Goal: Task Accomplishment & Management: Complete application form

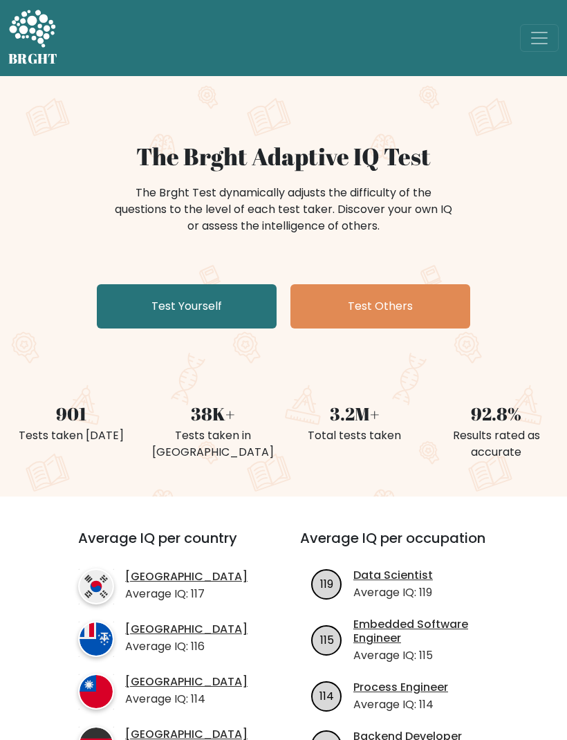
click at [246, 311] on link "Test Yourself" at bounding box center [187, 306] width 180 height 44
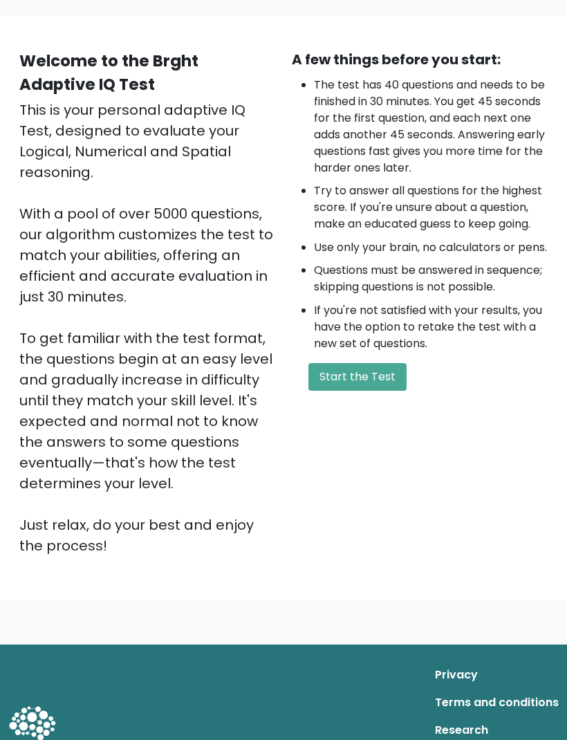
scroll to position [93, 0]
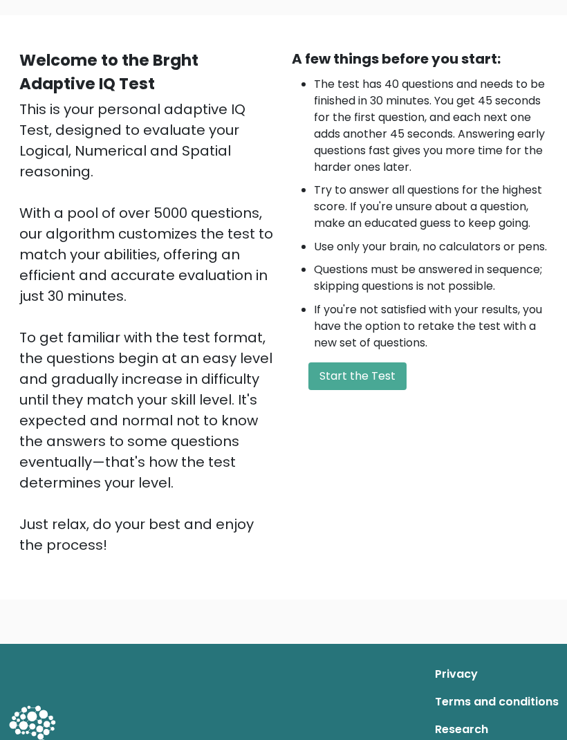
click at [381, 391] on button "Start the Test" at bounding box center [358, 377] width 98 height 28
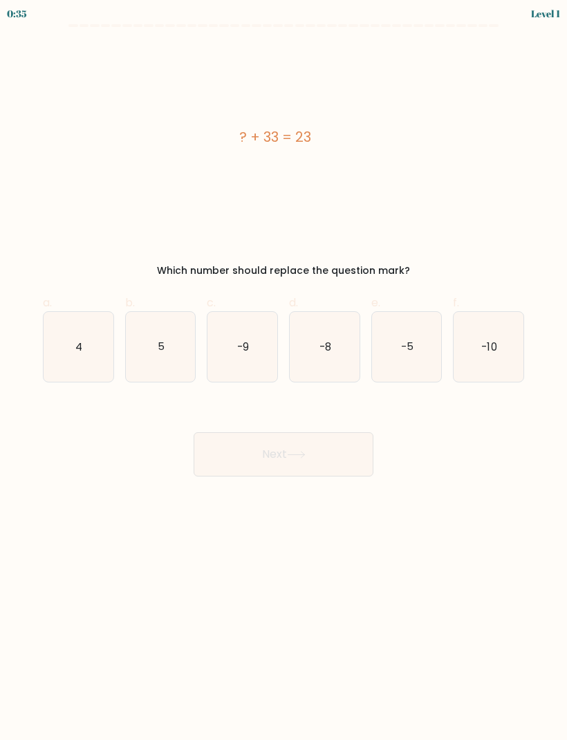
click at [493, 362] on icon "-10" at bounding box center [489, 347] width 70 height 70
click at [284, 370] on input "f. -10" at bounding box center [284, 374] width 1 height 9
radio input "true"
click at [323, 457] on button "Next" at bounding box center [284, 454] width 180 height 44
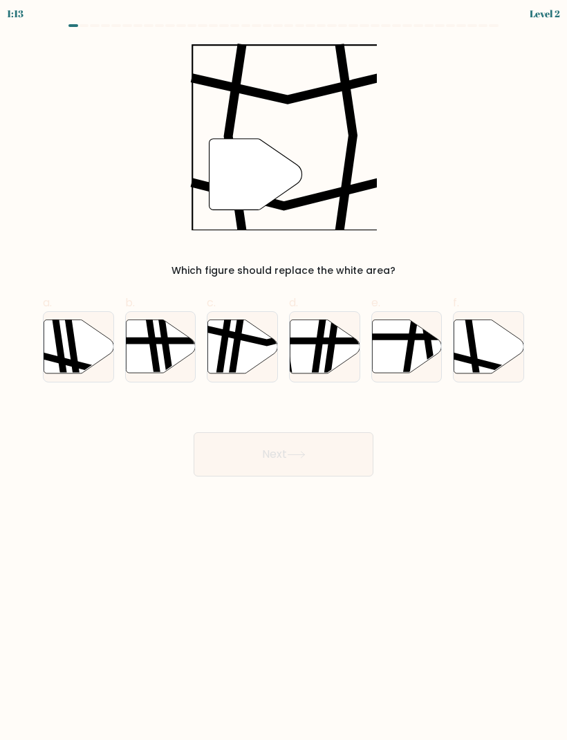
click at [495, 358] on icon at bounding box center [490, 346] width 70 height 53
click at [284, 370] on input "f." at bounding box center [284, 374] width 1 height 9
radio input "true"
click at [335, 460] on button "Next" at bounding box center [284, 454] width 180 height 44
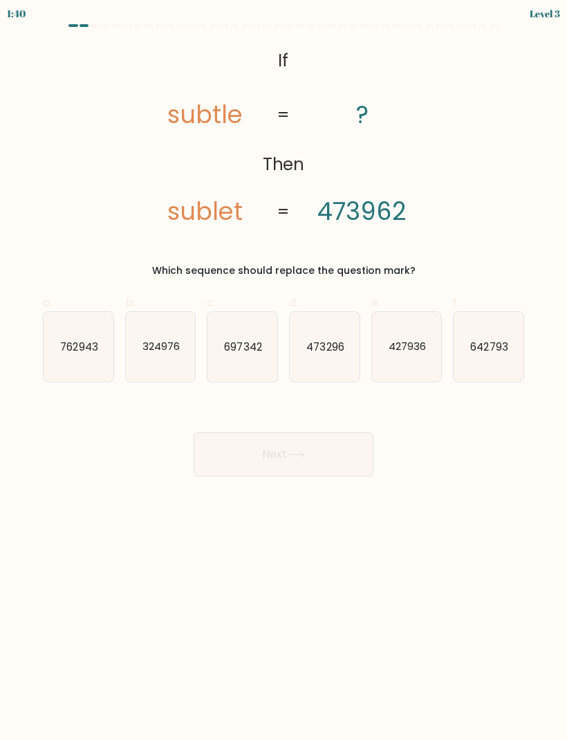
click at [331, 351] on text "473296" at bounding box center [324, 346] width 37 height 15
click at [284, 370] on input "d. 473296" at bounding box center [284, 374] width 1 height 9
radio input "true"
click at [329, 453] on button "Next" at bounding box center [284, 454] width 180 height 44
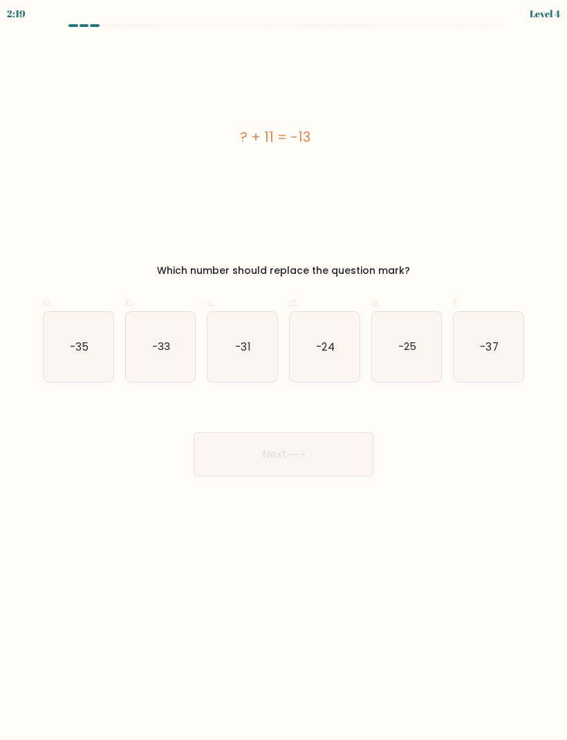
click at [338, 359] on icon "-24" at bounding box center [325, 347] width 70 height 70
click at [284, 370] on input "d. -24" at bounding box center [284, 374] width 1 height 9
radio input "true"
click at [334, 447] on button "Next" at bounding box center [284, 454] width 180 height 44
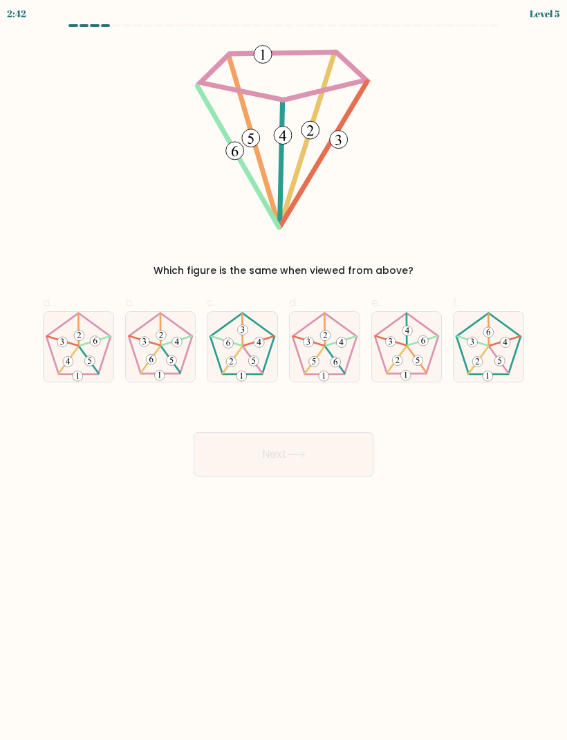
click at [415, 351] on icon at bounding box center [407, 347] width 70 height 70
click at [284, 370] on input "e." at bounding box center [284, 374] width 1 height 9
radio input "true"
click at [342, 451] on button "Next" at bounding box center [284, 454] width 180 height 44
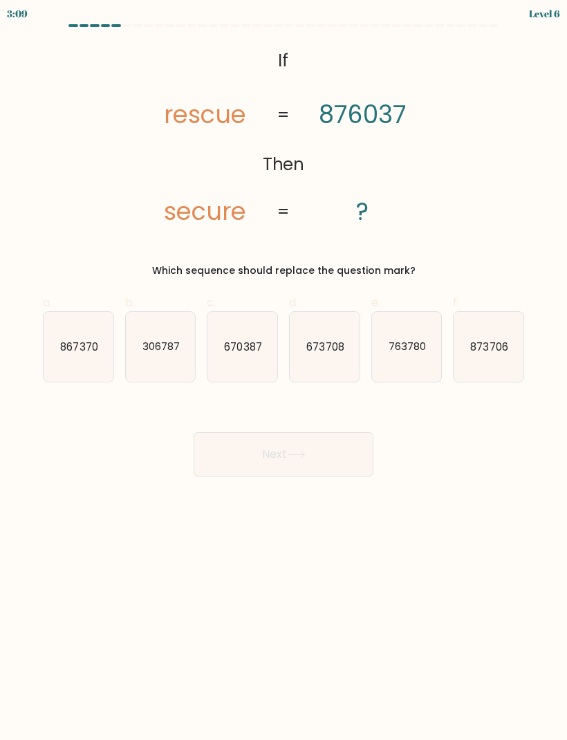
click at [250, 355] on icon "670387" at bounding box center [243, 347] width 70 height 70
click at [284, 370] on input "c. 670387" at bounding box center [284, 374] width 1 height 9
radio input "true"
click at [330, 450] on button "Next" at bounding box center [284, 454] width 180 height 44
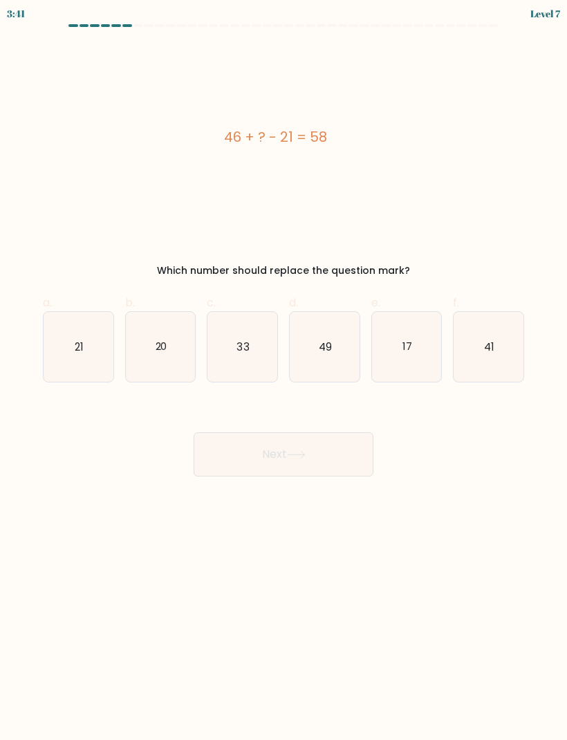
click at [259, 346] on icon "33" at bounding box center [243, 347] width 70 height 70
click at [284, 370] on input "c. 33" at bounding box center [284, 374] width 1 height 9
radio input "true"
click at [318, 463] on button "Next" at bounding box center [284, 454] width 180 height 44
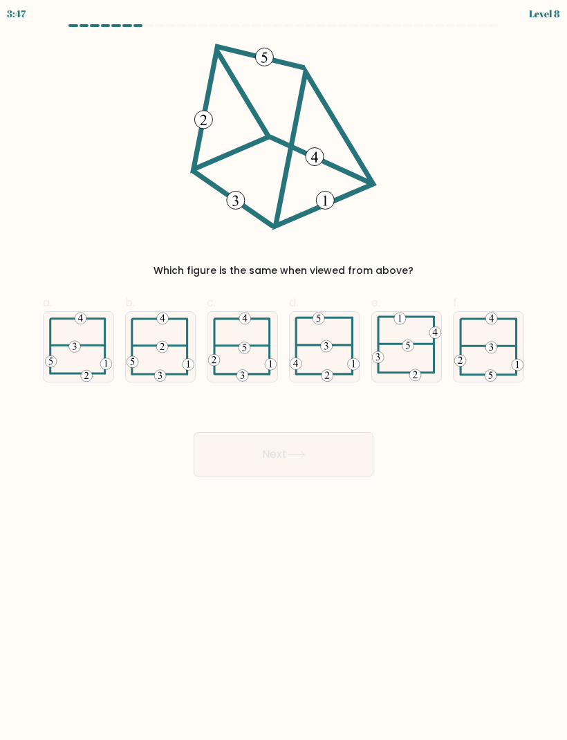
click at [248, 346] on 115 at bounding box center [245, 348] width 12 height 12
click at [284, 370] on input "c." at bounding box center [284, 374] width 1 height 9
radio input "true"
click at [342, 461] on button "Next" at bounding box center [284, 454] width 180 height 44
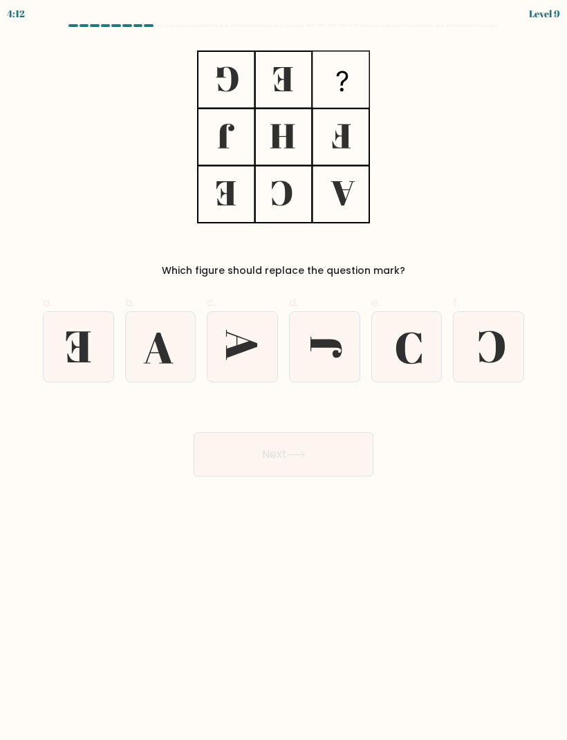
click at [490, 346] on icon at bounding box center [489, 347] width 70 height 70
click at [284, 370] on input "f." at bounding box center [284, 374] width 1 height 9
radio input "true"
click at [335, 450] on button "Next" at bounding box center [284, 454] width 180 height 44
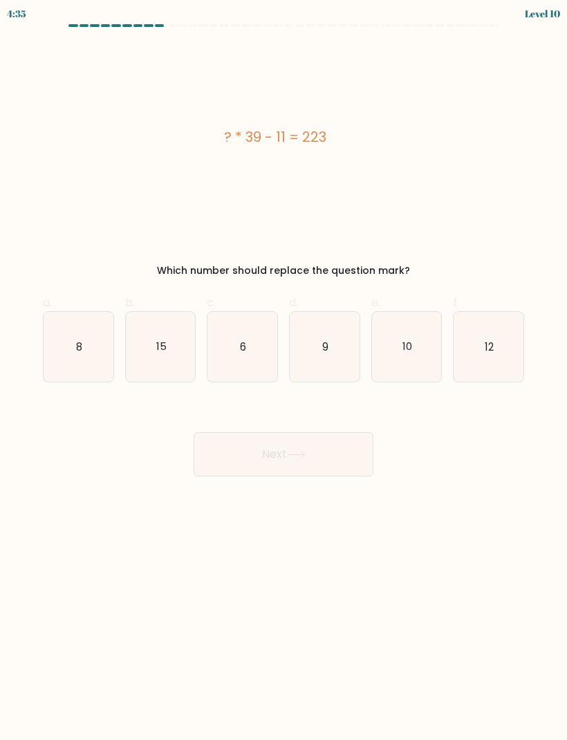
click at [83, 342] on icon "8" at bounding box center [79, 347] width 70 height 70
click at [284, 370] on input "a. 8" at bounding box center [284, 374] width 1 height 9
radio input "true"
click at [234, 447] on button "Next" at bounding box center [284, 454] width 180 height 44
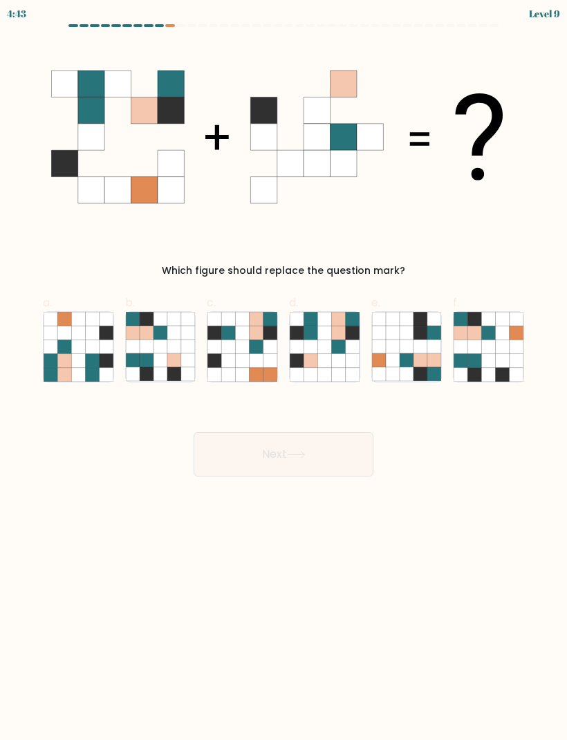
click at [496, 341] on icon at bounding box center [503, 347] width 14 height 14
click at [284, 370] on input "f." at bounding box center [284, 374] width 1 height 9
radio input "true"
click at [345, 461] on button "Next" at bounding box center [284, 454] width 180 height 44
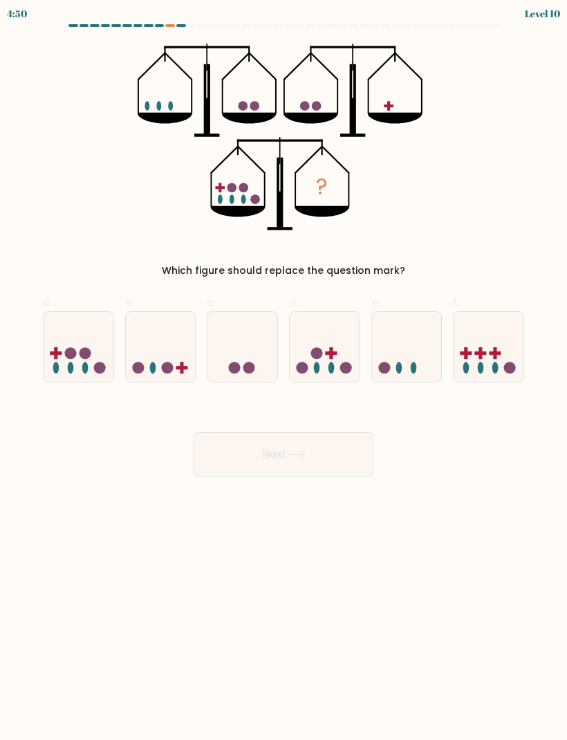
click at [524, 341] on div at bounding box center [488, 346] width 71 height 71
click at [284, 370] on input "f." at bounding box center [284, 374] width 1 height 9
radio input "true"
click at [325, 461] on button "Next" at bounding box center [284, 454] width 180 height 44
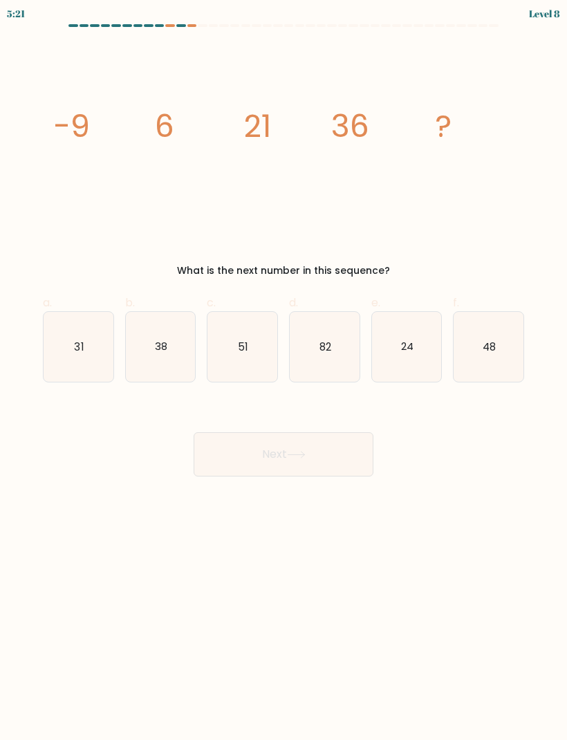
click at [250, 354] on icon "51" at bounding box center [243, 347] width 70 height 70
click at [284, 370] on input "c. 51" at bounding box center [284, 374] width 1 height 9
radio input "true"
click at [325, 454] on button "Next" at bounding box center [284, 454] width 180 height 44
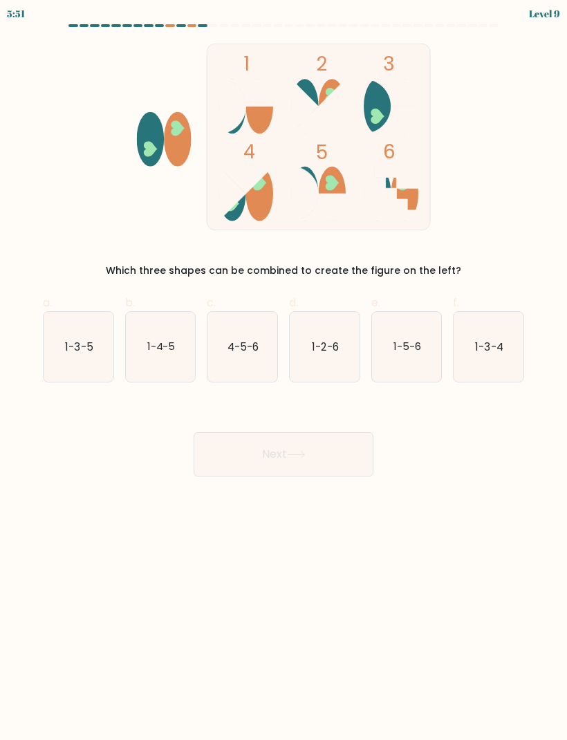
click at [89, 344] on text "1-3-5" at bounding box center [79, 346] width 28 height 15
click at [284, 370] on input "a. 1-3-5" at bounding box center [284, 374] width 1 height 9
radio input "true"
click at [315, 462] on button "Next" at bounding box center [284, 454] width 180 height 44
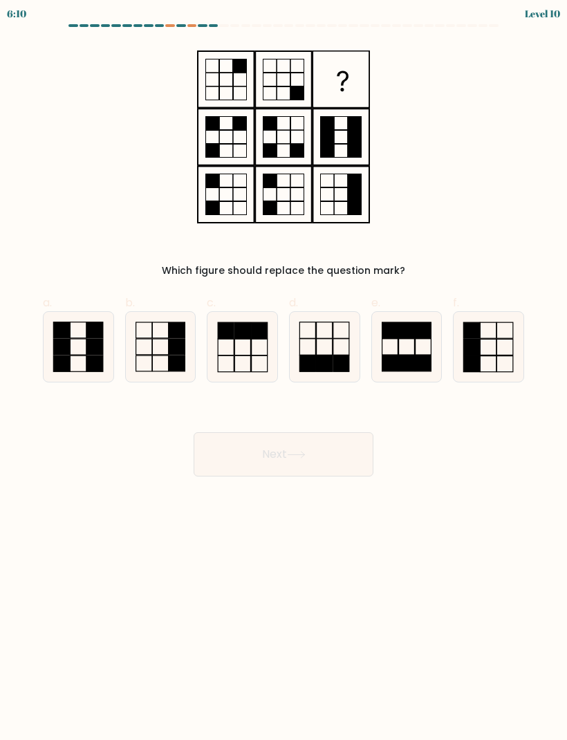
click at [473, 336] on rect at bounding box center [472, 330] width 16 height 16
click at [284, 370] on input "f." at bounding box center [284, 374] width 1 height 9
radio input "true"
click at [324, 446] on button "Next" at bounding box center [284, 454] width 180 height 44
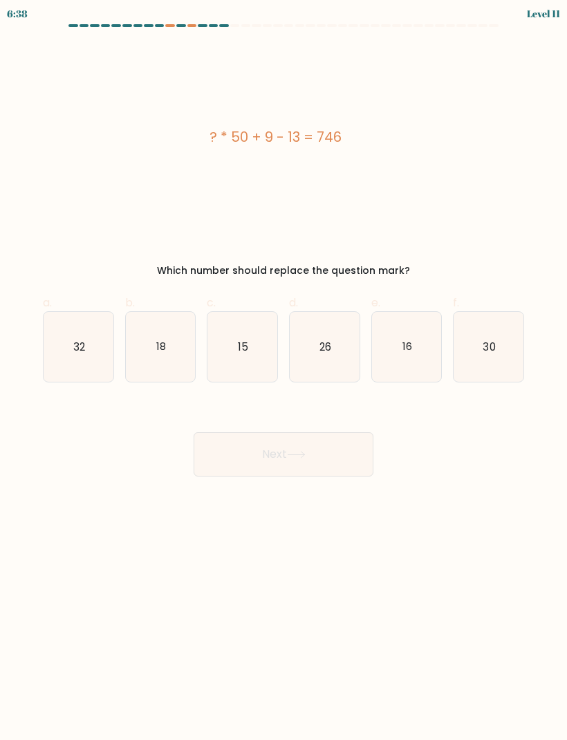
click at [248, 359] on icon "15" at bounding box center [243, 347] width 70 height 70
click at [284, 370] on input "c. 15" at bounding box center [284, 374] width 1 height 9
radio input "true"
click at [319, 448] on button "Next" at bounding box center [284, 454] width 180 height 44
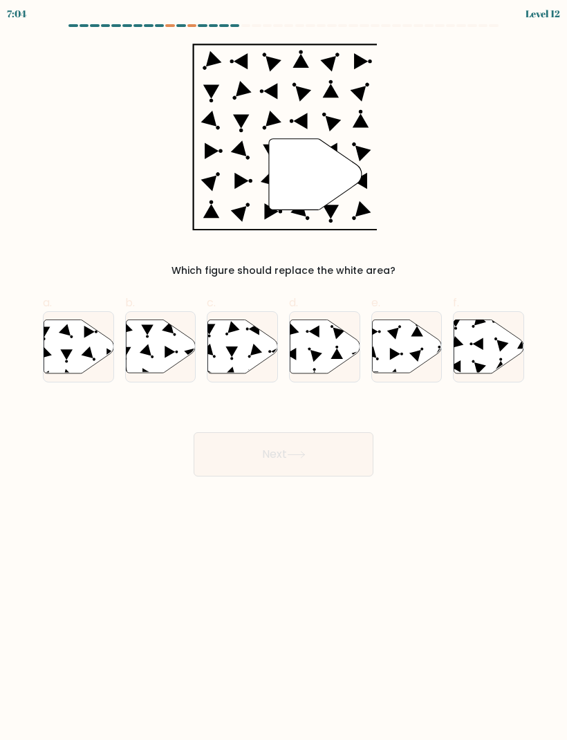
click at [243, 354] on icon at bounding box center [243, 346] width 70 height 53
click at [284, 370] on input "c." at bounding box center [284, 374] width 1 height 9
radio input "true"
click at [295, 470] on button "Next" at bounding box center [284, 454] width 180 height 44
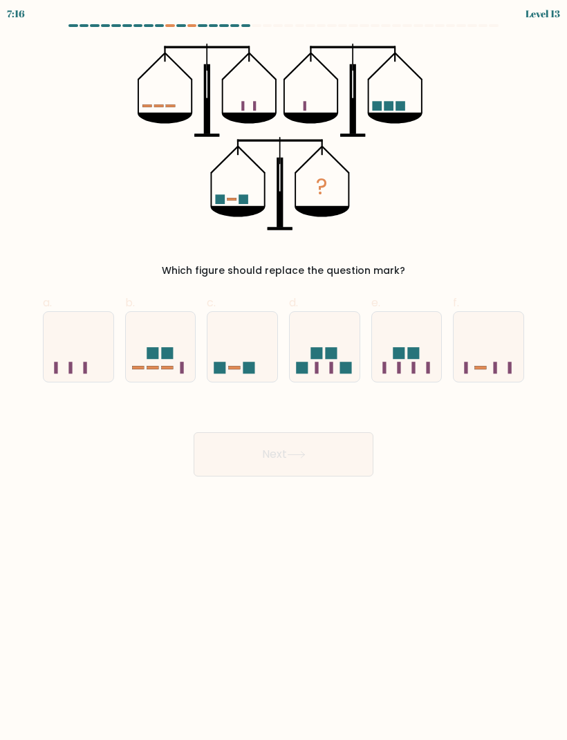
click at [239, 331] on icon at bounding box center [243, 346] width 70 height 57
click at [284, 370] on input "c." at bounding box center [284, 374] width 1 height 9
radio input "true"
click at [336, 450] on button "Next" at bounding box center [284, 454] width 180 height 44
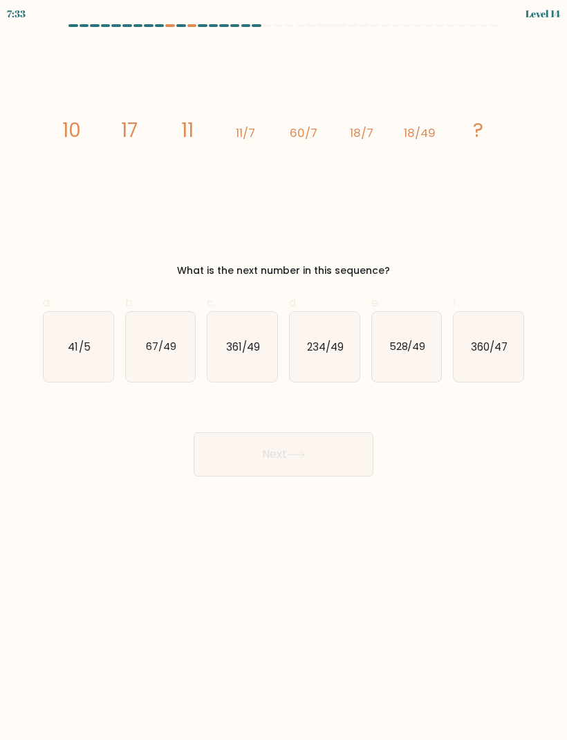
click at [333, 352] on text "234/49" at bounding box center [325, 346] width 37 height 15
click at [284, 370] on input "d. 234/49" at bounding box center [284, 374] width 1 height 9
radio input "true"
click at [335, 449] on button "Next" at bounding box center [284, 454] width 180 height 44
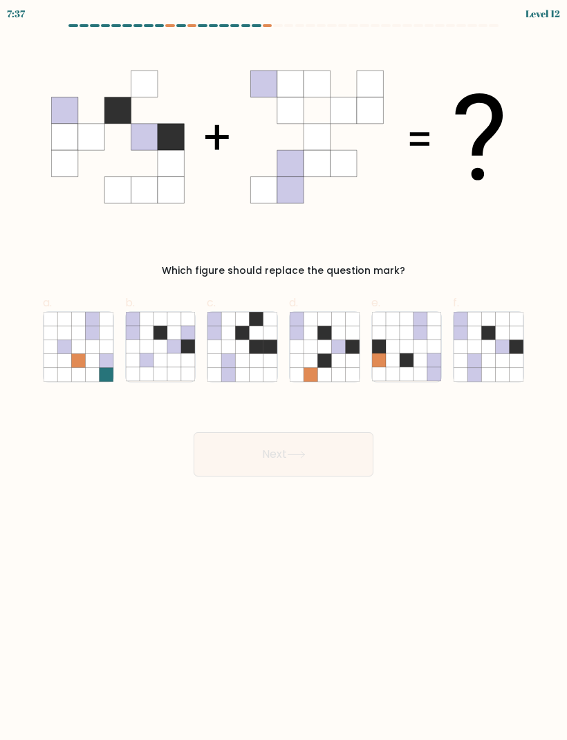
click at [502, 356] on icon at bounding box center [503, 361] width 14 height 14
click at [284, 370] on input "f." at bounding box center [284, 374] width 1 height 9
radio input "true"
click at [330, 448] on button "Next" at bounding box center [284, 454] width 180 height 44
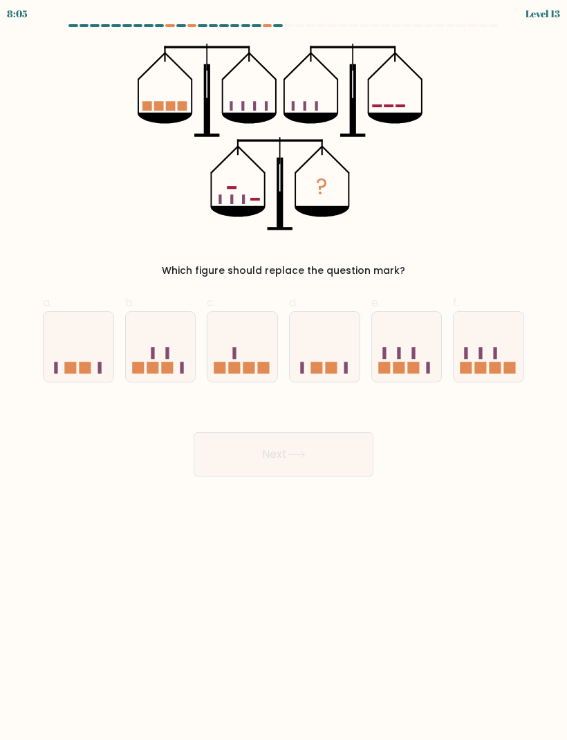
click at [257, 360] on icon at bounding box center [243, 346] width 70 height 57
click at [284, 370] on input "c." at bounding box center [284, 374] width 1 height 9
radio input "true"
click at [317, 453] on button "Next" at bounding box center [284, 454] width 180 height 44
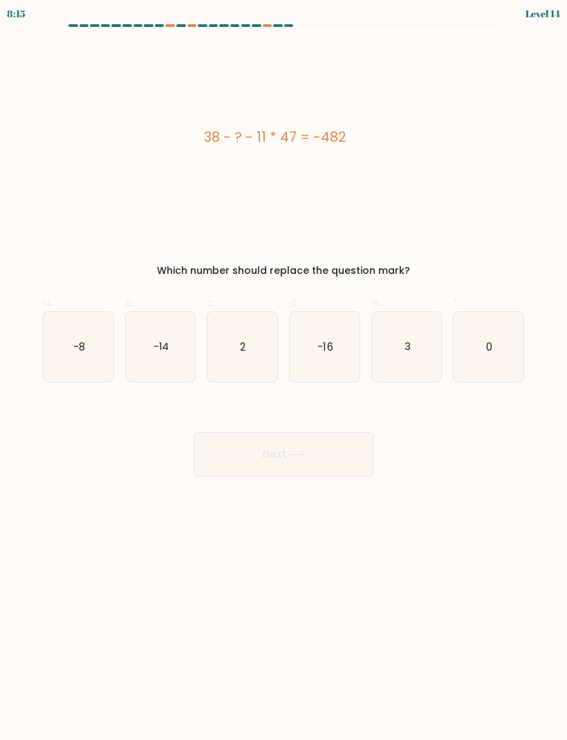
click at [421, 332] on icon "3" at bounding box center [407, 347] width 70 height 70
click at [284, 370] on input "e. 3" at bounding box center [284, 374] width 1 height 9
radio input "true"
click at [319, 452] on button "Next" at bounding box center [284, 454] width 180 height 44
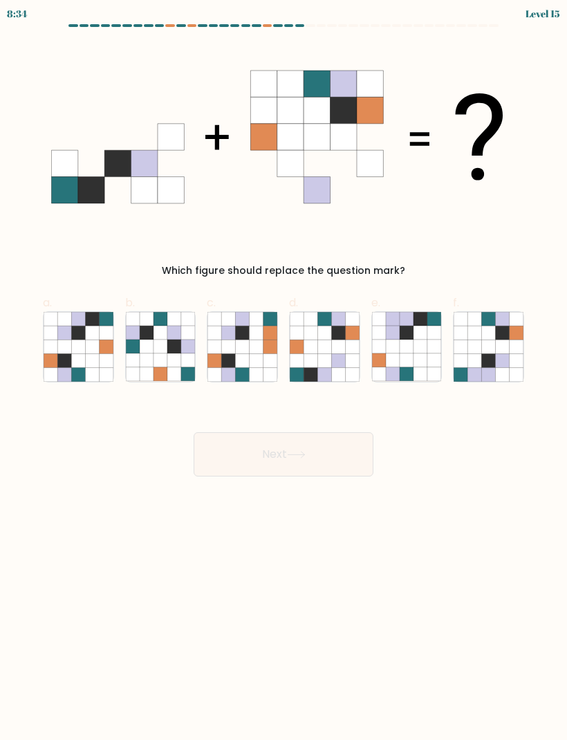
click at [74, 354] on icon at bounding box center [78, 361] width 14 height 14
click at [284, 370] on input "a." at bounding box center [284, 374] width 1 height 9
radio input "true"
click at [327, 450] on button "Next" at bounding box center [284, 454] width 180 height 44
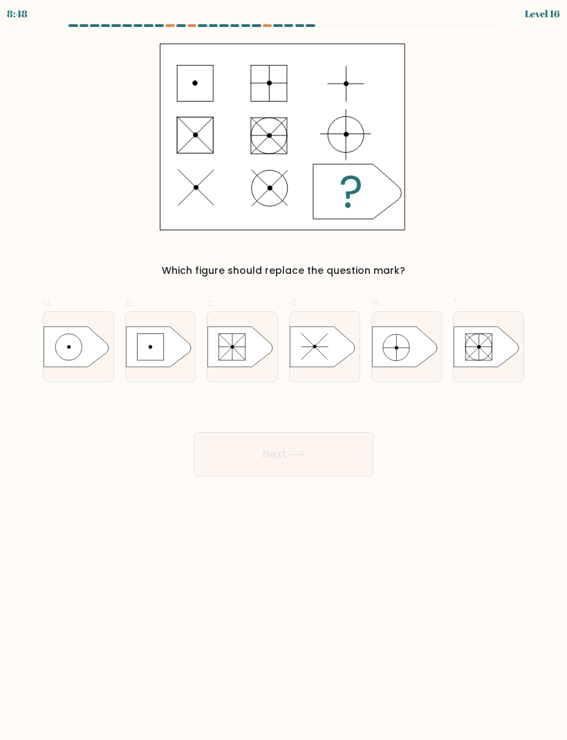
click at [236, 353] on rect at bounding box center [232, 346] width 27 height 27
click at [284, 370] on input "c." at bounding box center [284, 374] width 1 height 9
radio input "true"
click at [320, 457] on button "Next" at bounding box center [284, 454] width 180 height 44
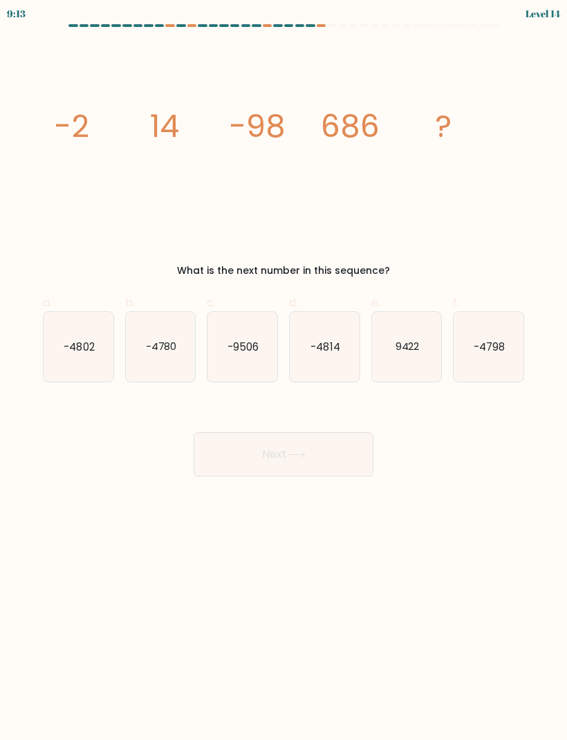
click at [89, 345] on text "-4802" at bounding box center [79, 346] width 30 height 15
click at [284, 370] on input "a. -4802" at bounding box center [284, 374] width 1 height 9
radio input "true"
click at [273, 450] on button "Next" at bounding box center [284, 454] width 180 height 44
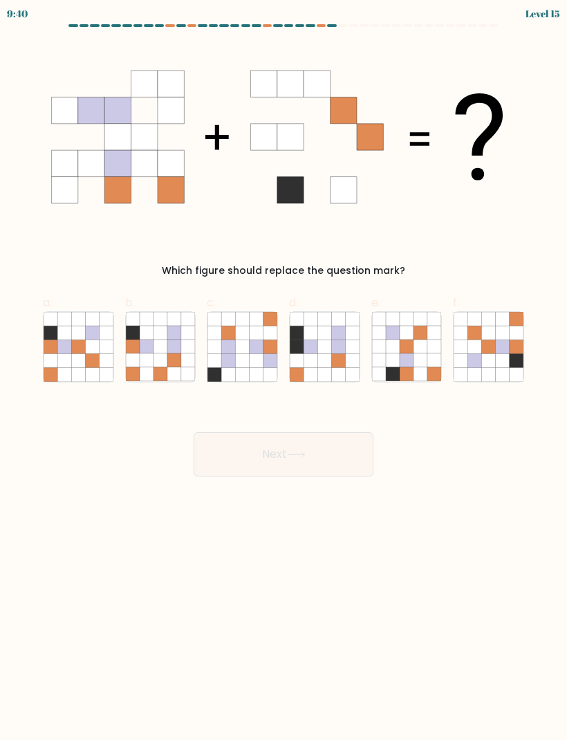
click at [171, 371] on icon at bounding box center [174, 374] width 14 height 14
click at [284, 371] on input "b." at bounding box center [284, 374] width 1 height 9
radio input "true"
click at [303, 456] on icon at bounding box center [296, 455] width 19 height 8
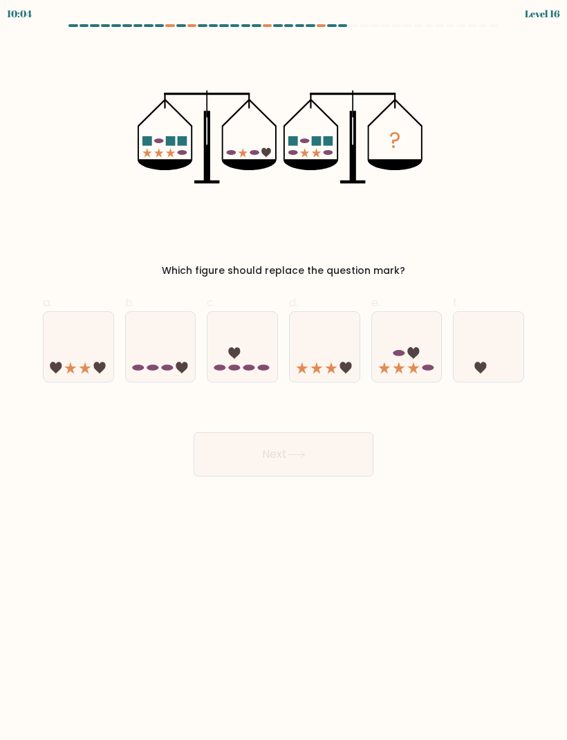
click at [404, 345] on icon at bounding box center [407, 346] width 70 height 57
click at [284, 370] on input "e." at bounding box center [284, 374] width 1 height 9
radio input "true"
click at [323, 467] on button "Next" at bounding box center [284, 454] width 180 height 44
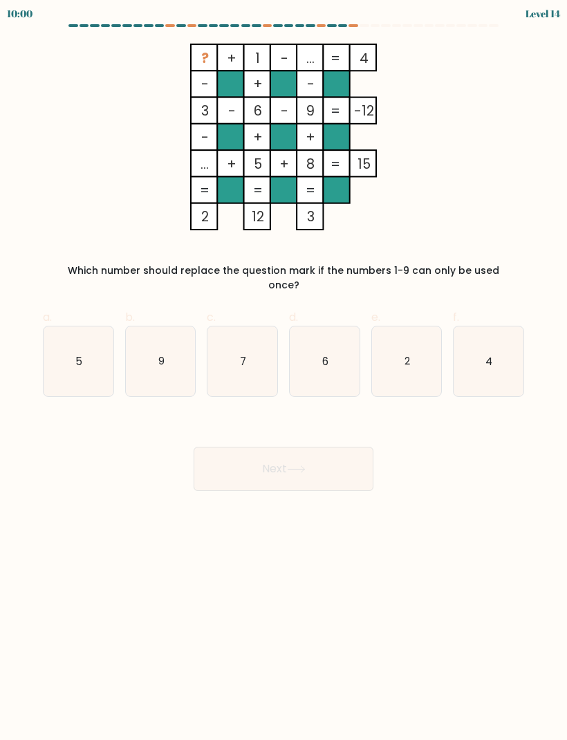
click at [86, 341] on icon "5" at bounding box center [79, 362] width 70 height 70
click at [284, 370] on input "a. 5" at bounding box center [284, 374] width 1 height 9
radio input "true"
click at [322, 447] on button "Next" at bounding box center [284, 469] width 180 height 44
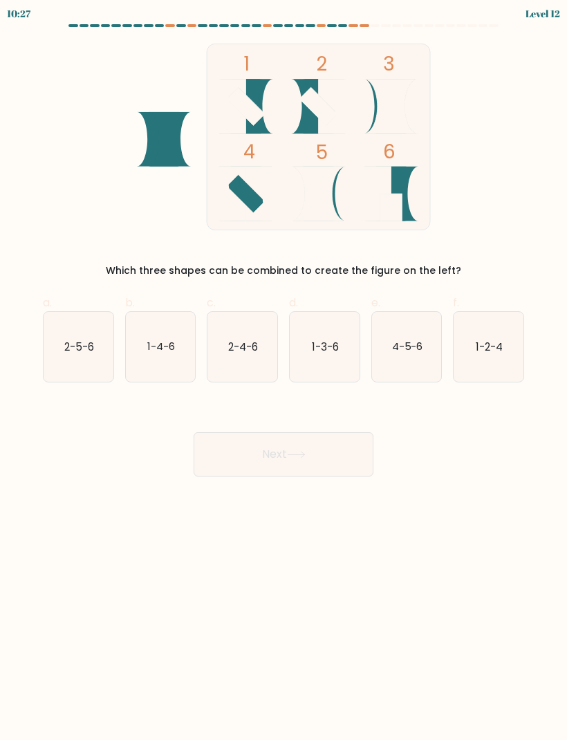
click at [497, 338] on icon "1-2-4" at bounding box center [489, 347] width 70 height 70
click at [284, 370] on input "f. 1-2-4" at bounding box center [284, 374] width 1 height 9
radio input "true"
click at [332, 458] on button "Next" at bounding box center [284, 454] width 180 height 44
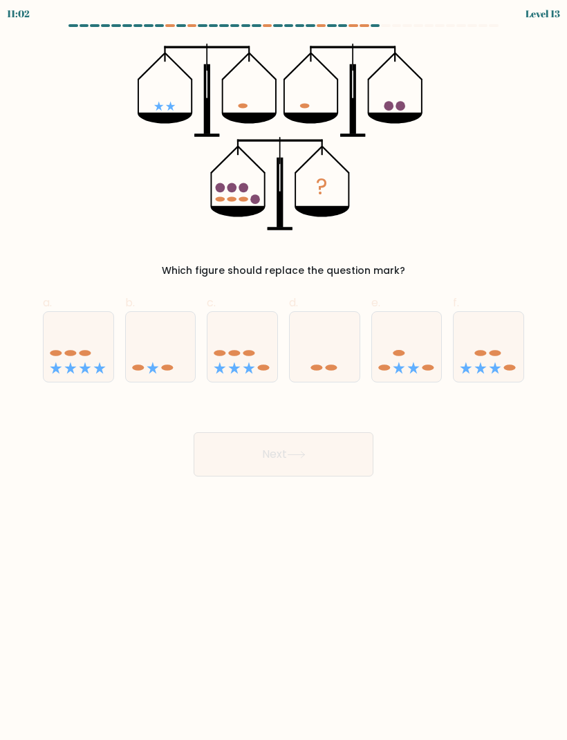
click at [52, 341] on icon at bounding box center [79, 346] width 70 height 57
click at [284, 370] on input "a." at bounding box center [284, 374] width 1 height 9
radio input "true"
click at [338, 446] on button "Next" at bounding box center [284, 454] width 180 height 44
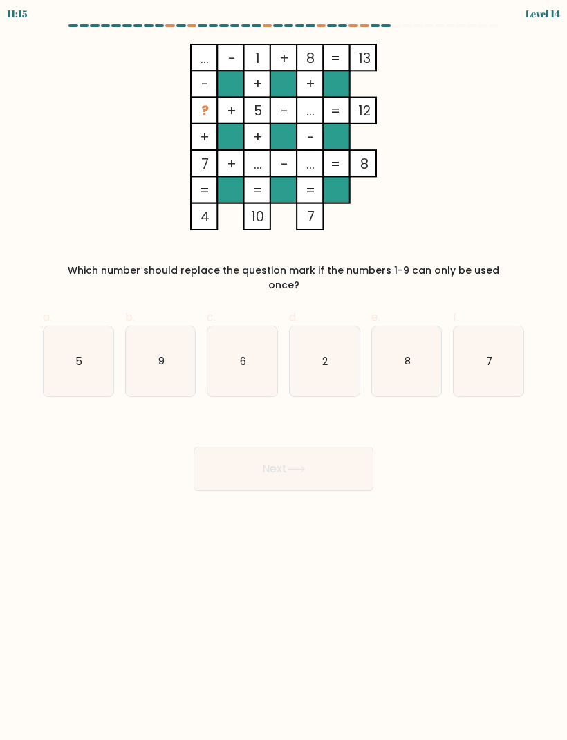
click at [183, 357] on icon "9" at bounding box center [161, 362] width 70 height 70
click at [284, 370] on input "b. 9" at bounding box center [284, 374] width 1 height 9
radio input "true"
click at [352, 458] on button "Next" at bounding box center [284, 469] width 180 height 44
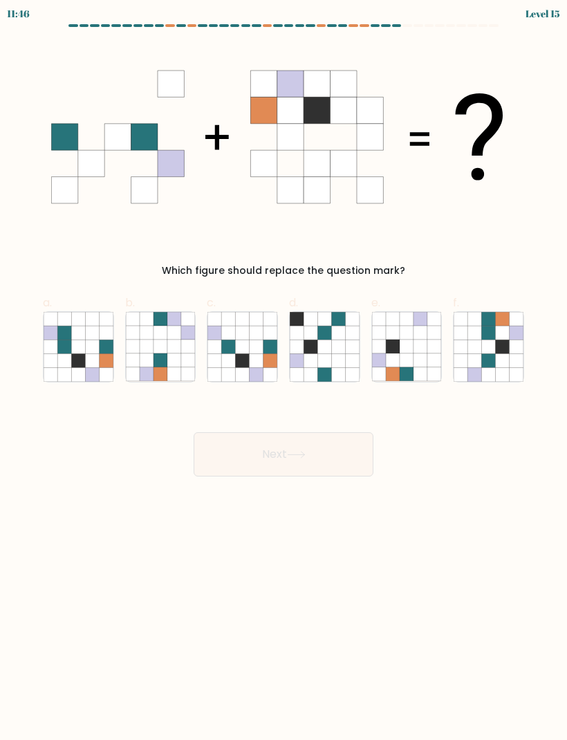
click at [262, 354] on icon at bounding box center [257, 347] width 14 height 14
click at [284, 370] on input "c." at bounding box center [284, 374] width 1 height 9
radio input "true"
click at [328, 476] on button "Next" at bounding box center [284, 454] width 180 height 44
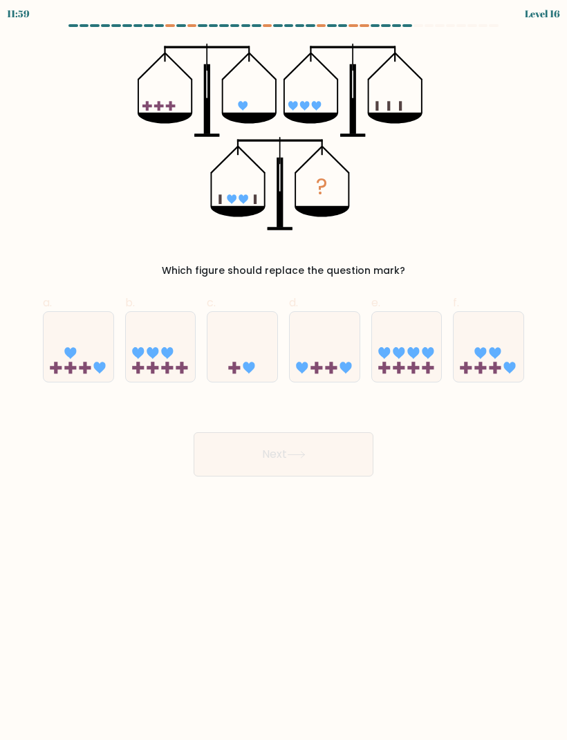
click at [419, 364] on icon at bounding box center [407, 346] width 70 height 57
click at [284, 370] on input "e." at bounding box center [284, 374] width 1 height 9
radio input "true"
click at [419, 359] on icon at bounding box center [407, 346] width 68 height 57
click at [284, 370] on input "e." at bounding box center [284, 374] width 1 height 9
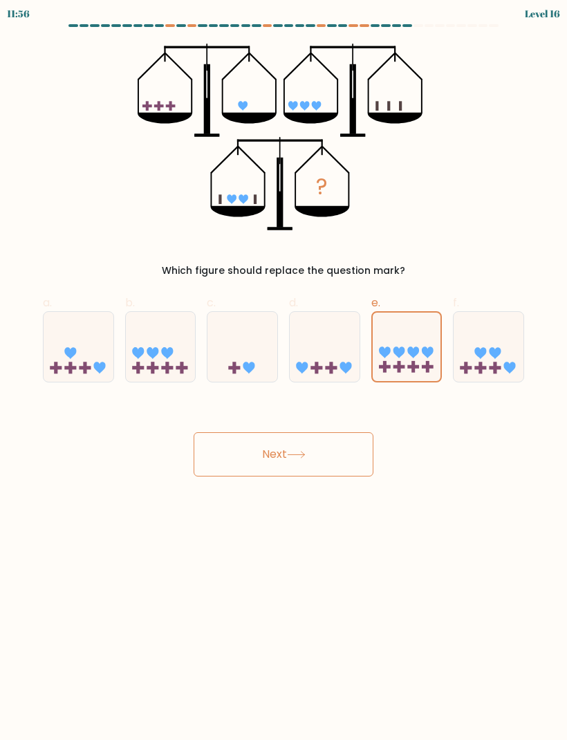
click at [496, 338] on icon at bounding box center [489, 346] width 70 height 57
click at [284, 370] on input "f." at bounding box center [284, 374] width 1 height 9
radio input "true"
click at [324, 466] on button "Next" at bounding box center [284, 454] width 180 height 44
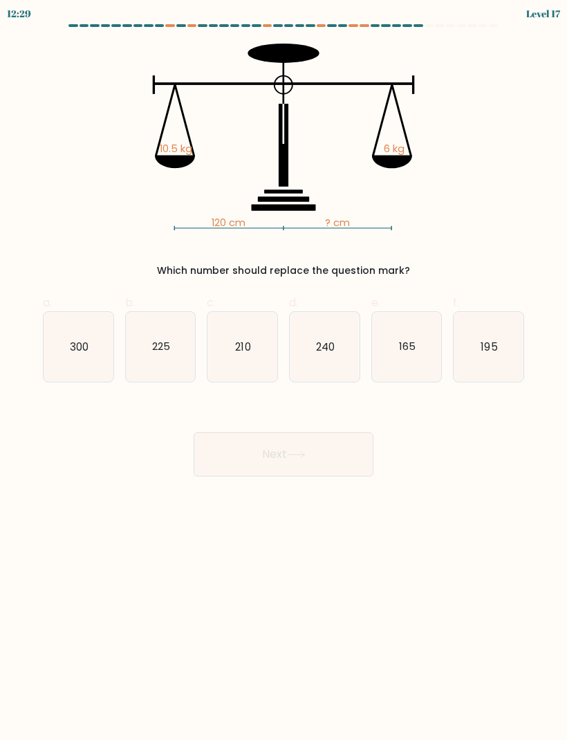
click at [250, 345] on text "210" at bounding box center [243, 346] width 15 height 15
click at [284, 370] on input "c. 210" at bounding box center [284, 374] width 1 height 9
radio input "true"
click at [331, 459] on button "Next" at bounding box center [284, 454] width 180 height 44
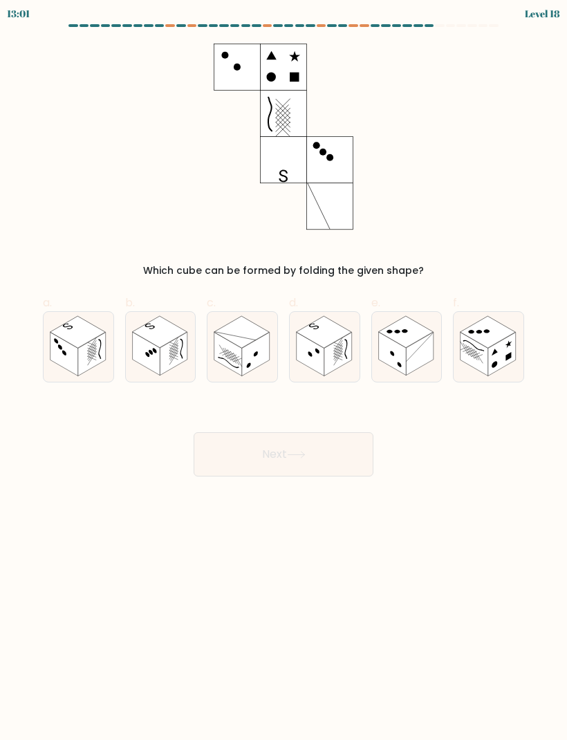
click at [176, 356] on rect at bounding box center [174, 354] width 28 height 44
click at [284, 370] on input "b." at bounding box center [284, 374] width 1 height 9
radio input "true"
click at [329, 450] on button "Next" at bounding box center [284, 454] width 180 height 44
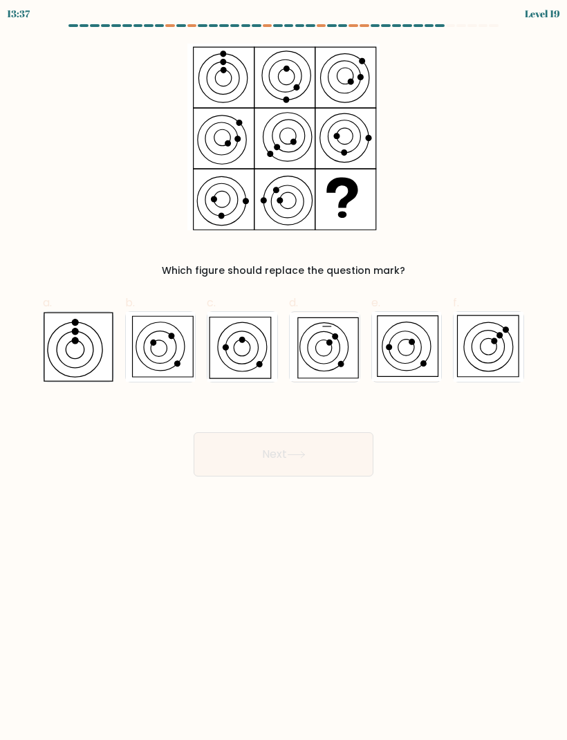
click at [482, 354] on icon at bounding box center [489, 347] width 70 height 70
click at [284, 370] on input "f." at bounding box center [284, 374] width 1 height 9
radio input "true"
click at [490, 359] on icon at bounding box center [489, 347] width 68 height 68
click at [284, 370] on input "f." at bounding box center [284, 374] width 1 height 9
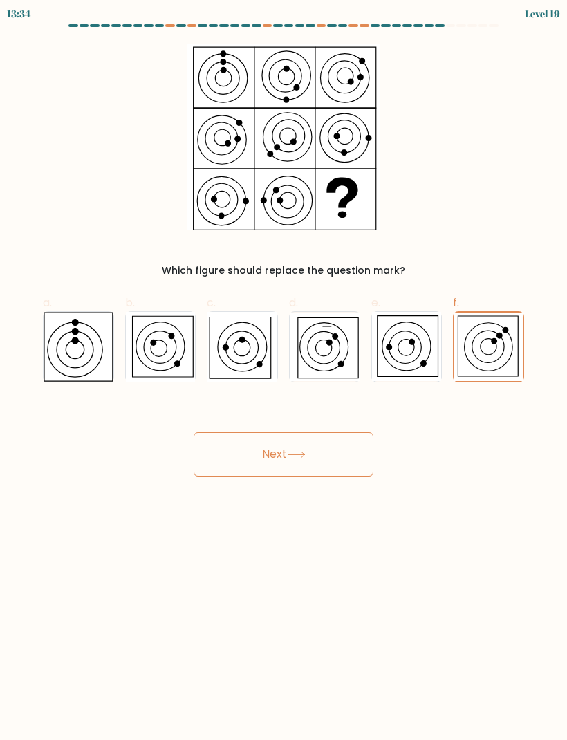
click at [419, 354] on icon at bounding box center [407, 346] width 70 height 69
click at [284, 370] on input "e." at bounding box center [284, 374] width 1 height 9
radio input "true"
click at [414, 356] on icon at bounding box center [407, 347] width 68 height 68
click at [284, 370] on input "e." at bounding box center [284, 374] width 1 height 9
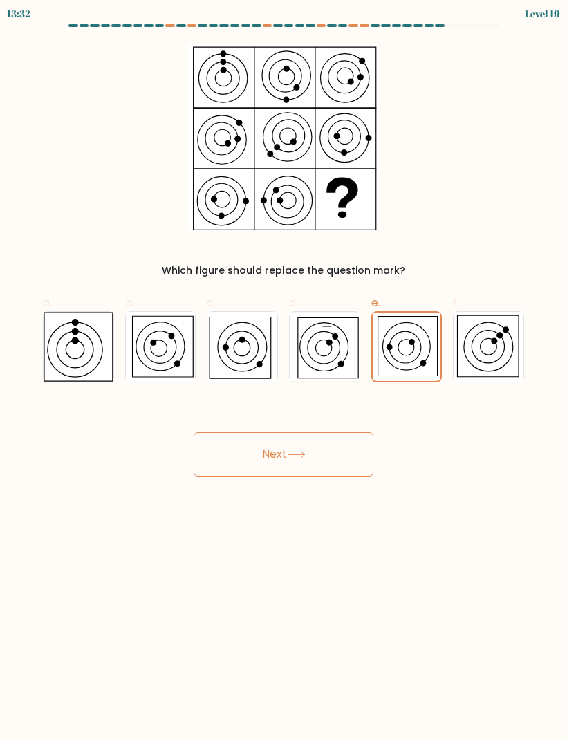
click at [254, 344] on icon at bounding box center [243, 347] width 70 height 70
click at [284, 370] on input "c." at bounding box center [284, 374] width 1 height 9
radio input "true"
click at [324, 450] on button "Next" at bounding box center [284, 454] width 180 height 44
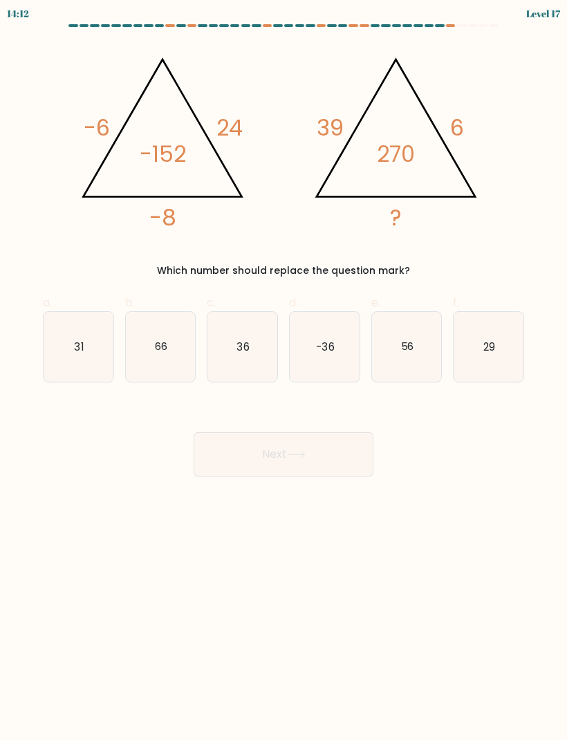
click at [403, 345] on text "56" at bounding box center [407, 346] width 13 height 15
click at [284, 370] on input "e. 56" at bounding box center [284, 374] width 1 height 9
radio input "true"
click at [333, 449] on button "Next" at bounding box center [284, 454] width 180 height 44
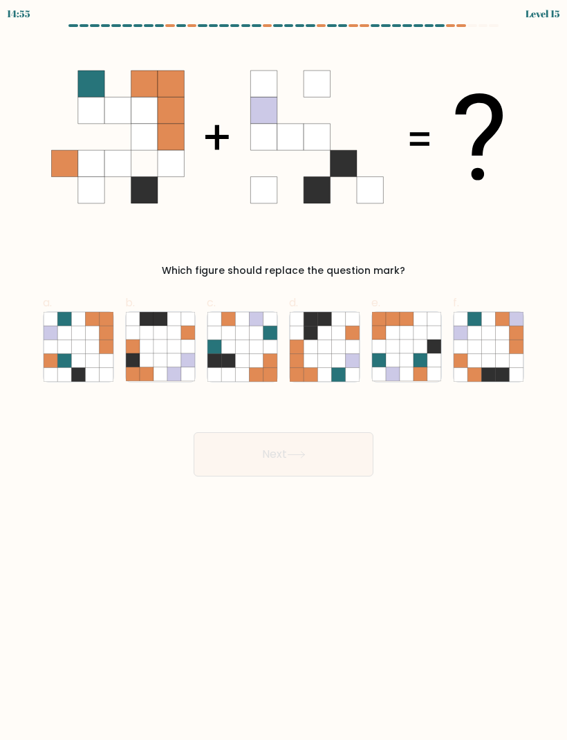
click at [327, 351] on icon at bounding box center [325, 347] width 14 height 14
click at [284, 370] on input "d." at bounding box center [284, 374] width 1 height 9
radio input "true"
click at [270, 452] on button "Next" at bounding box center [284, 454] width 180 height 44
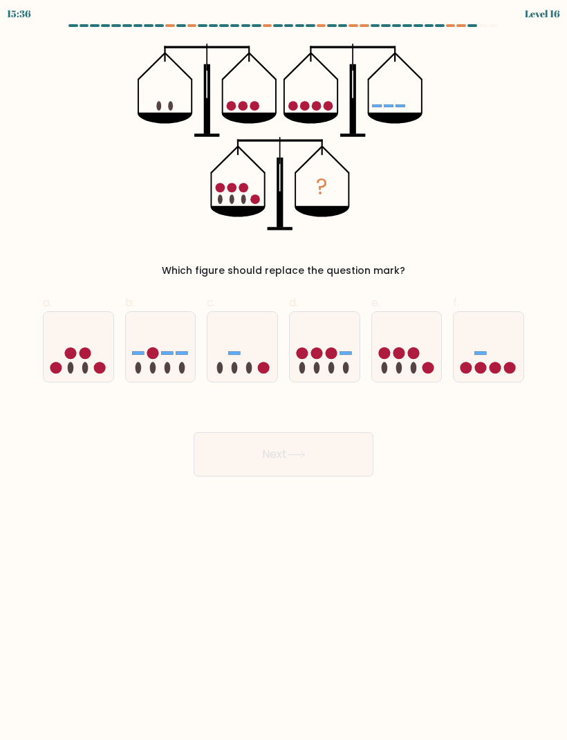
click at [423, 345] on icon at bounding box center [407, 346] width 70 height 57
click at [284, 370] on input "e." at bounding box center [284, 374] width 1 height 9
radio input "true"
click at [322, 452] on button "Next" at bounding box center [284, 454] width 180 height 44
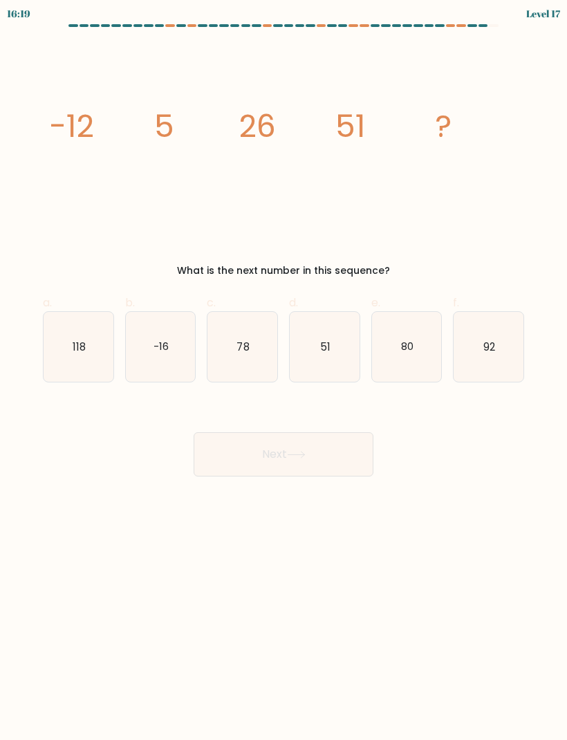
click at [486, 336] on icon "92" at bounding box center [489, 347] width 70 height 70
click at [284, 370] on input "f. 92" at bounding box center [284, 374] width 1 height 9
radio input "true"
click at [327, 446] on button "Next" at bounding box center [284, 454] width 180 height 44
